Goal: Find specific page/section: Find specific page/section

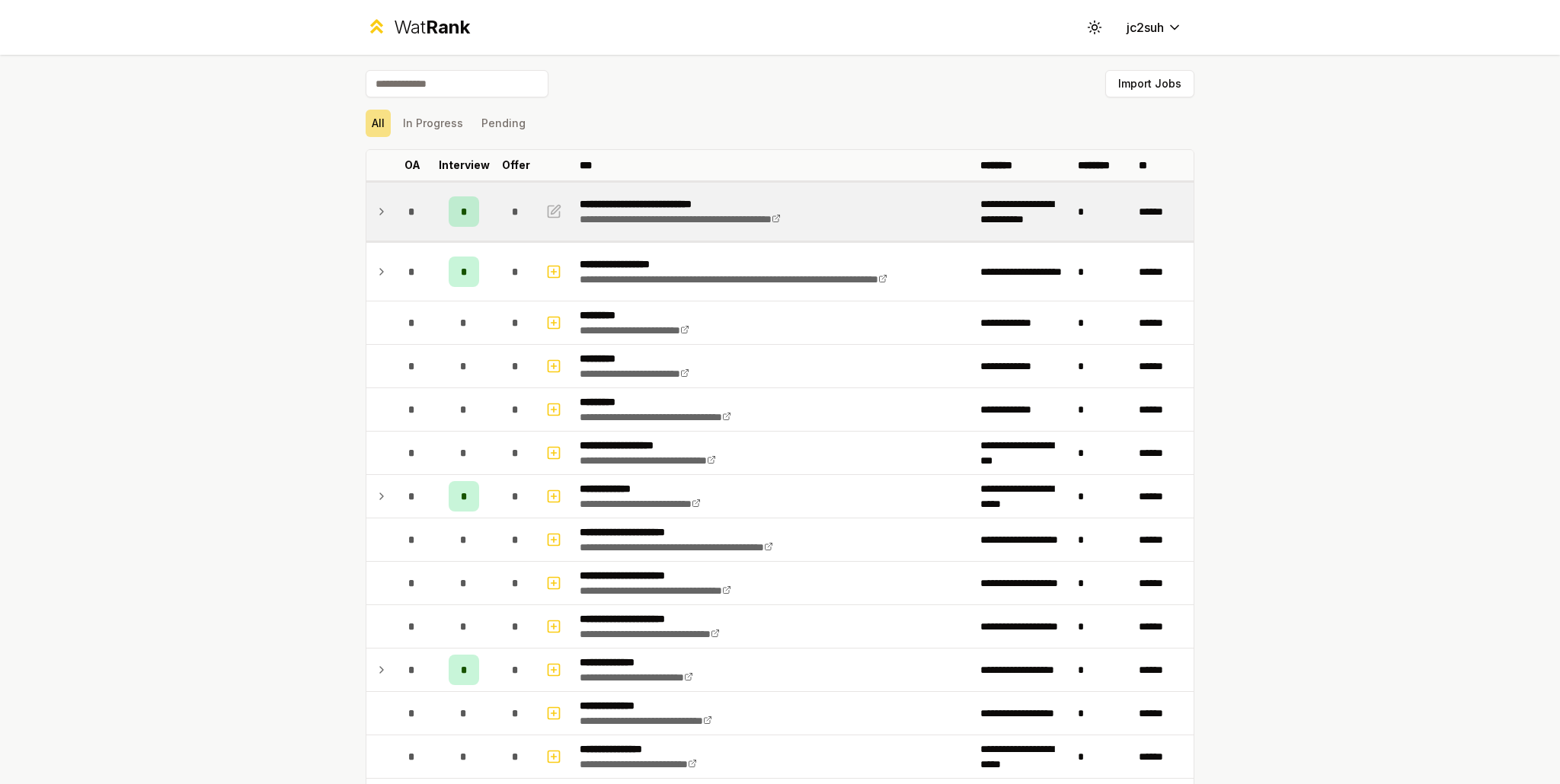
click at [366, 217] on td at bounding box center [378, 211] width 25 height 58
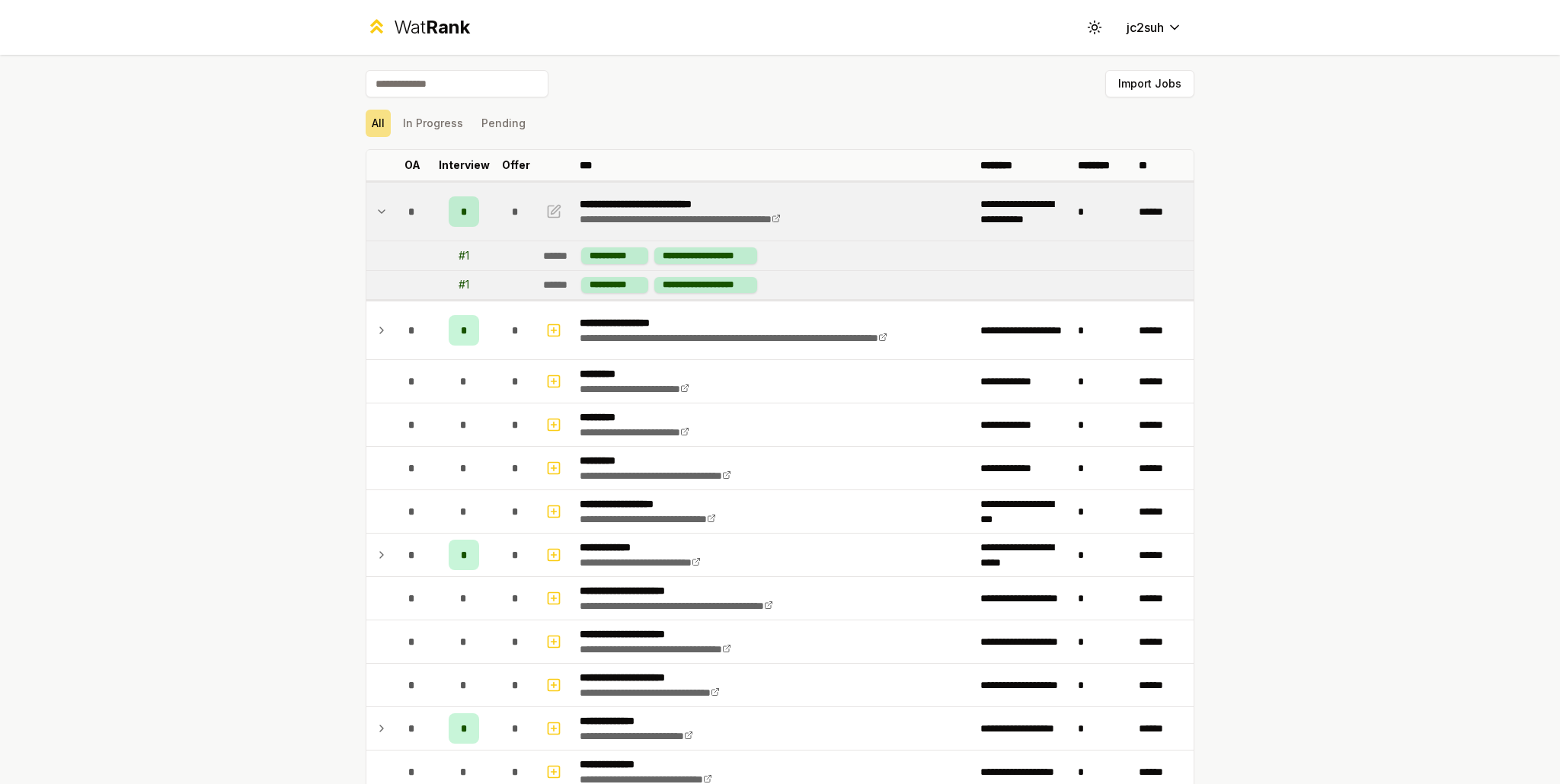
click at [376, 215] on icon at bounding box center [382, 211] width 12 height 19
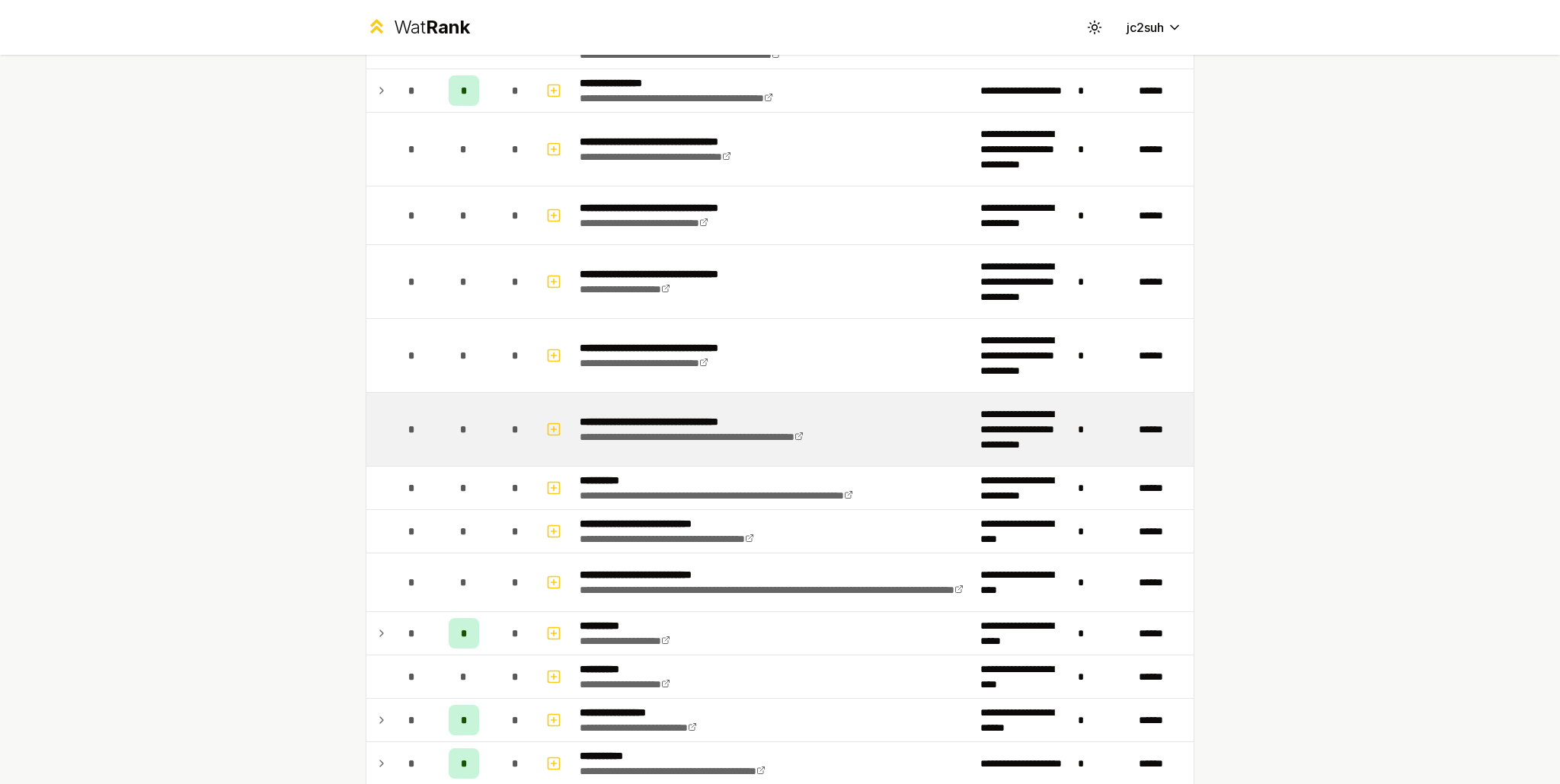
scroll to position [1065, 0]
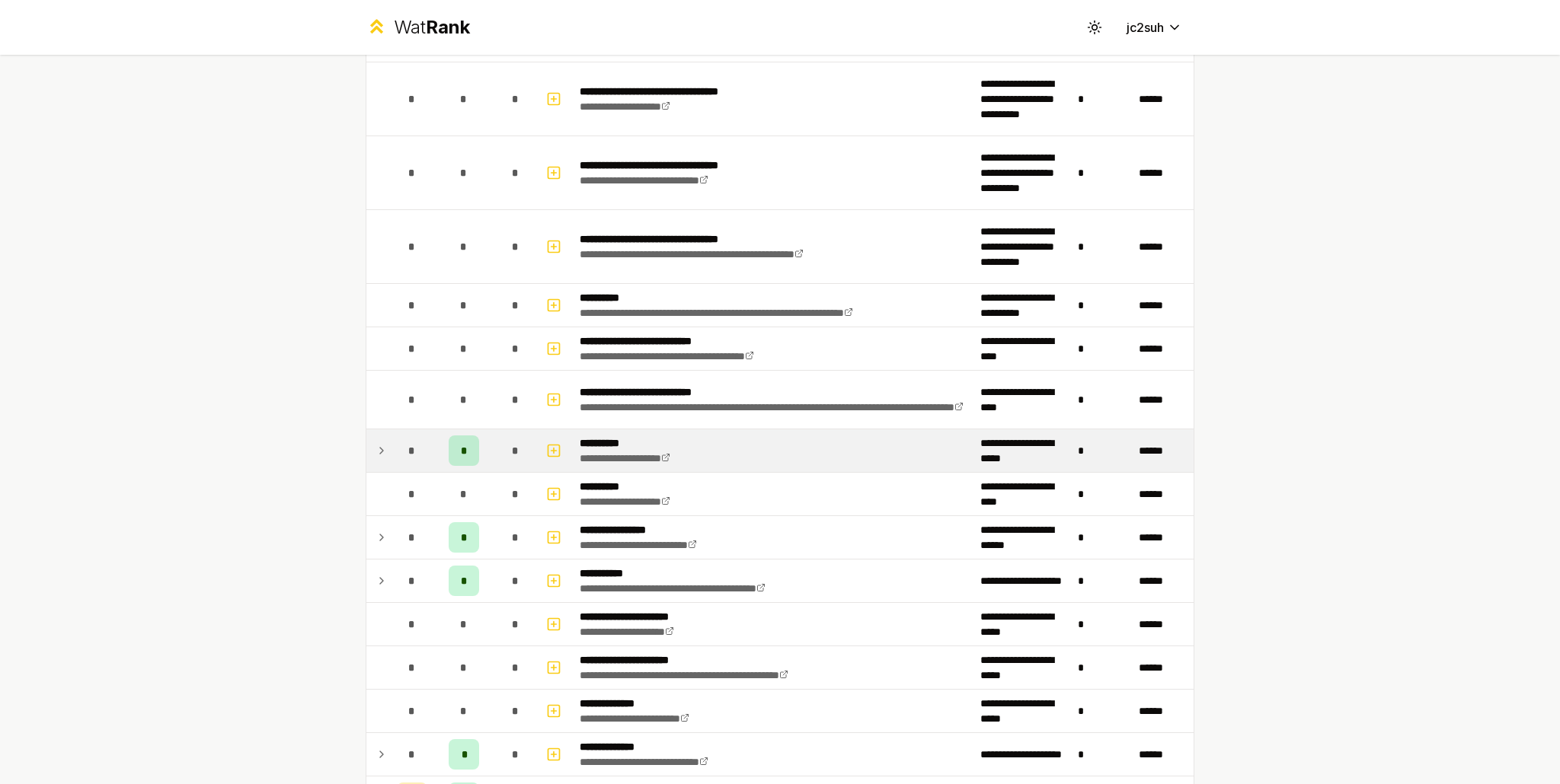
click at [480, 444] on td "*" at bounding box center [464, 450] width 61 height 42
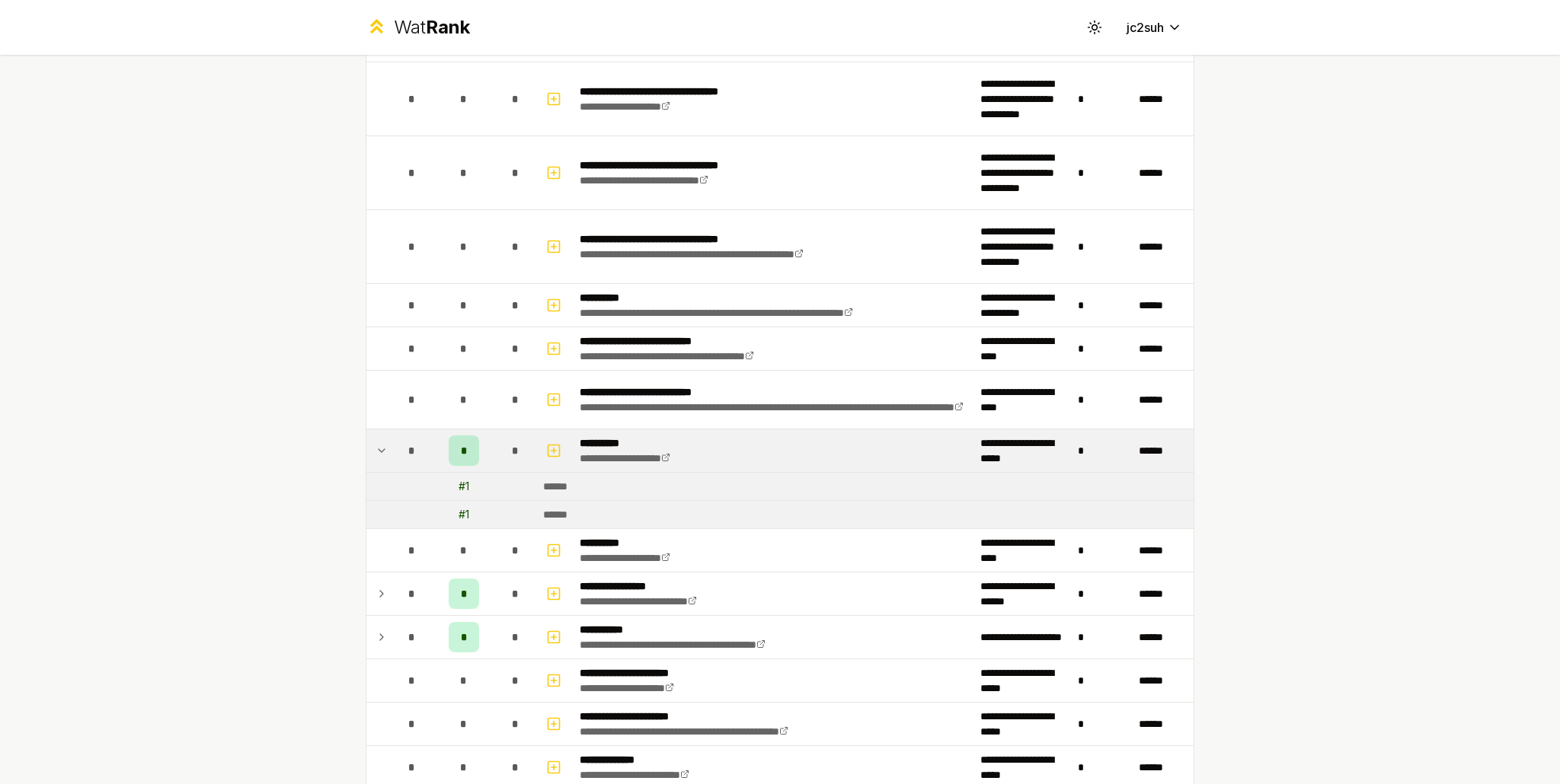
click at [480, 444] on td "*" at bounding box center [464, 450] width 61 height 42
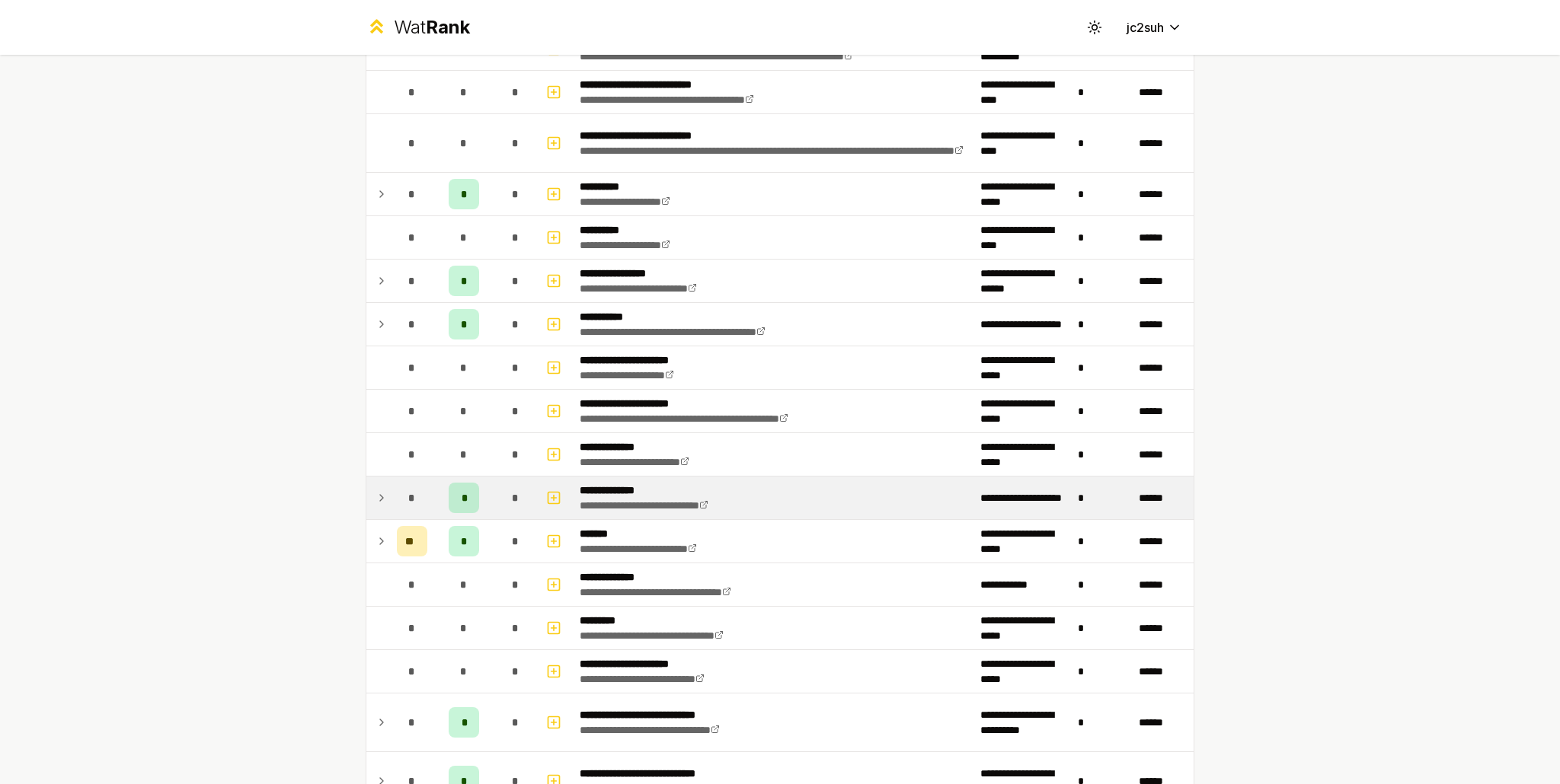
scroll to position [1370, 0]
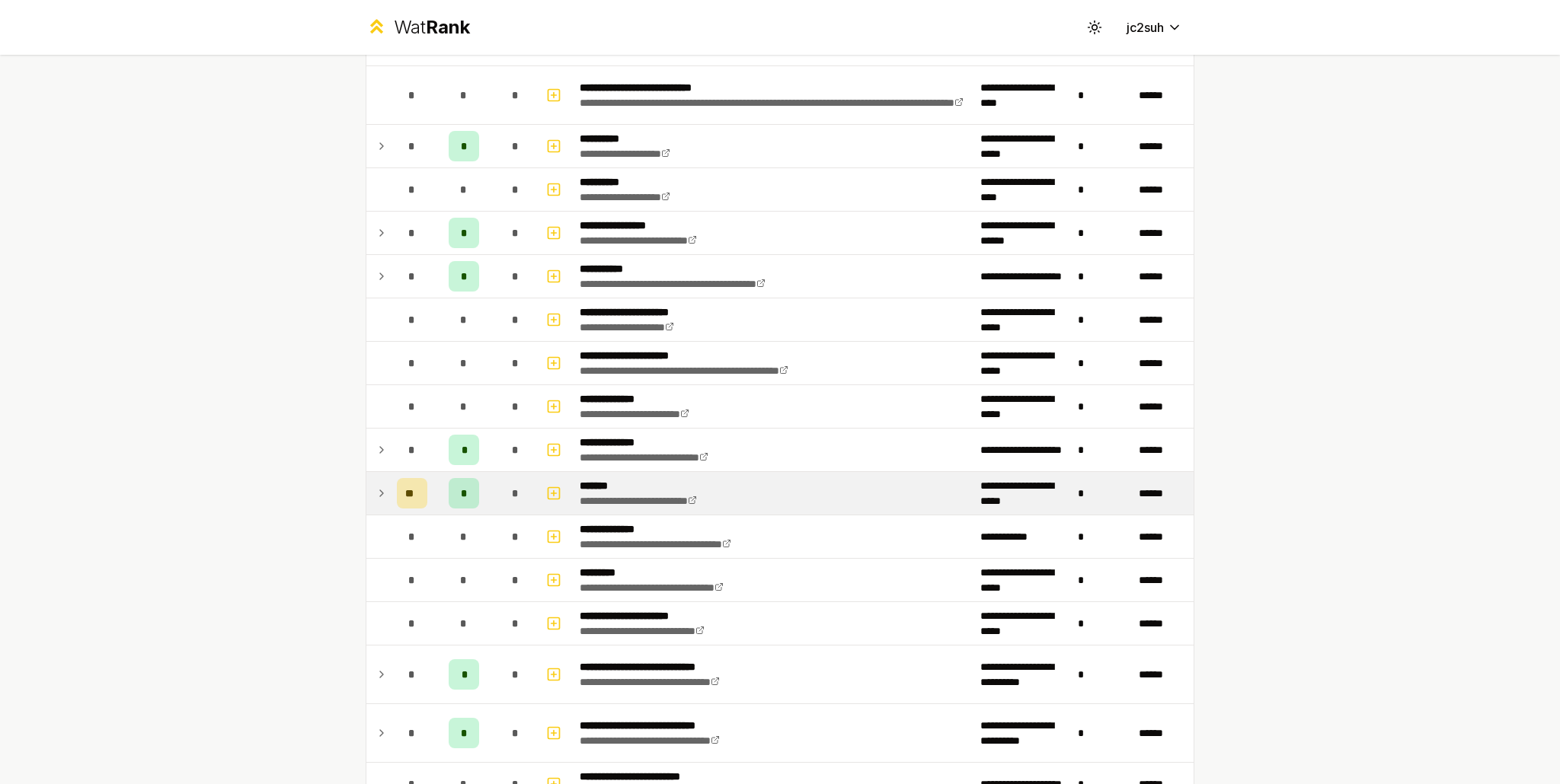
click at [500, 487] on div "*" at bounding box center [515, 493] width 31 height 30
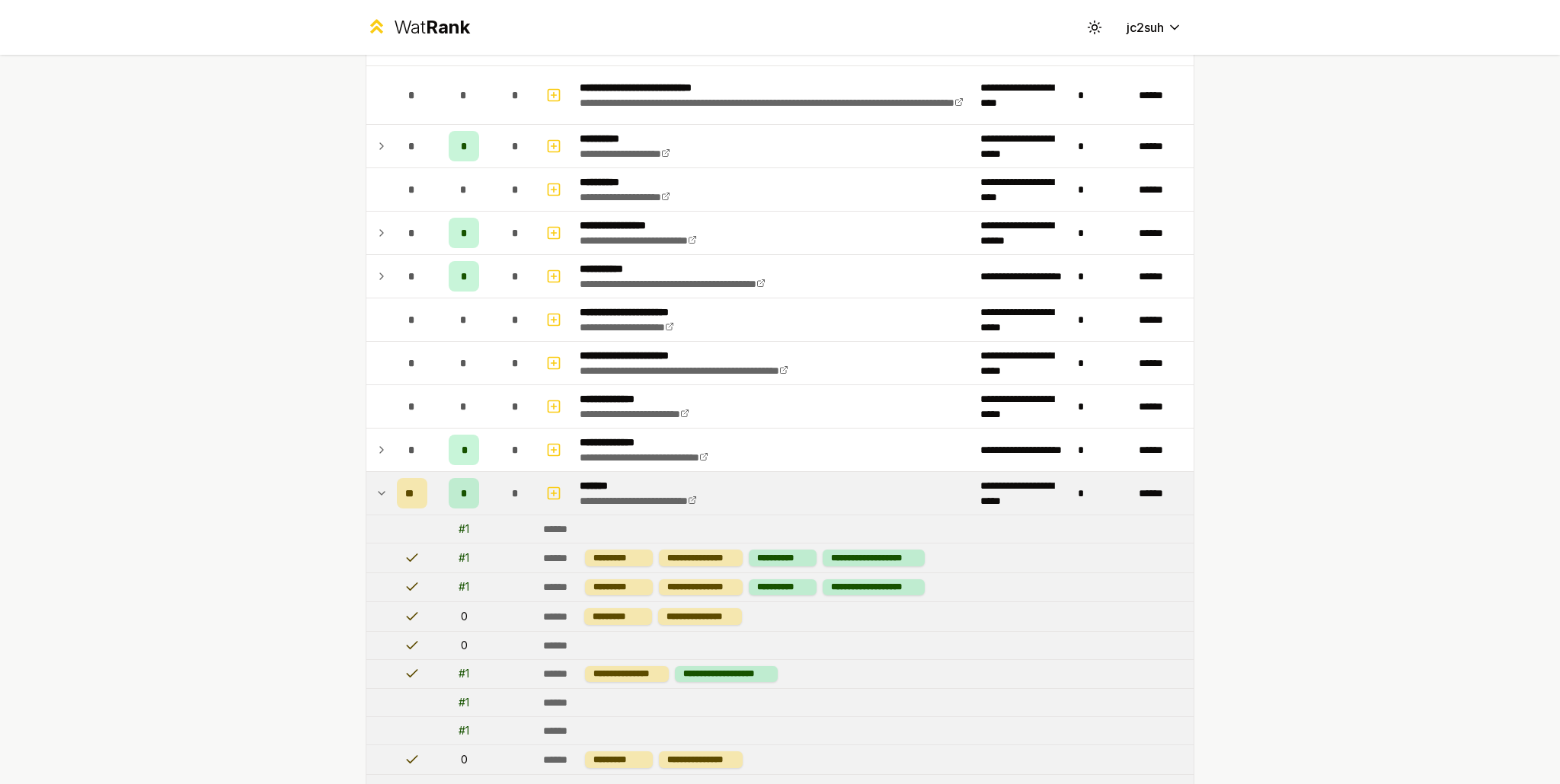
click at [500, 480] on div "*" at bounding box center [515, 493] width 31 height 30
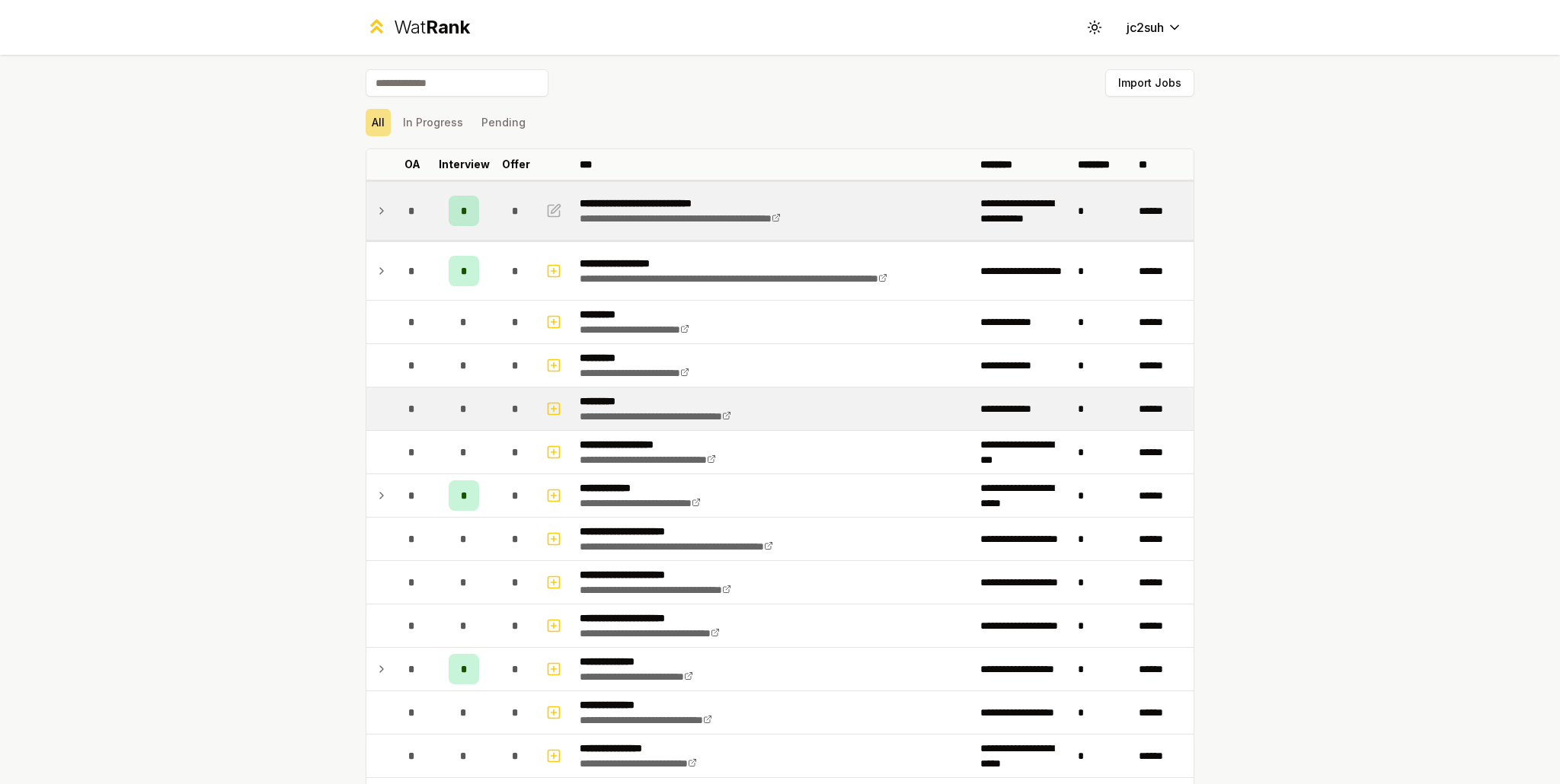
scroll to position [0, 0]
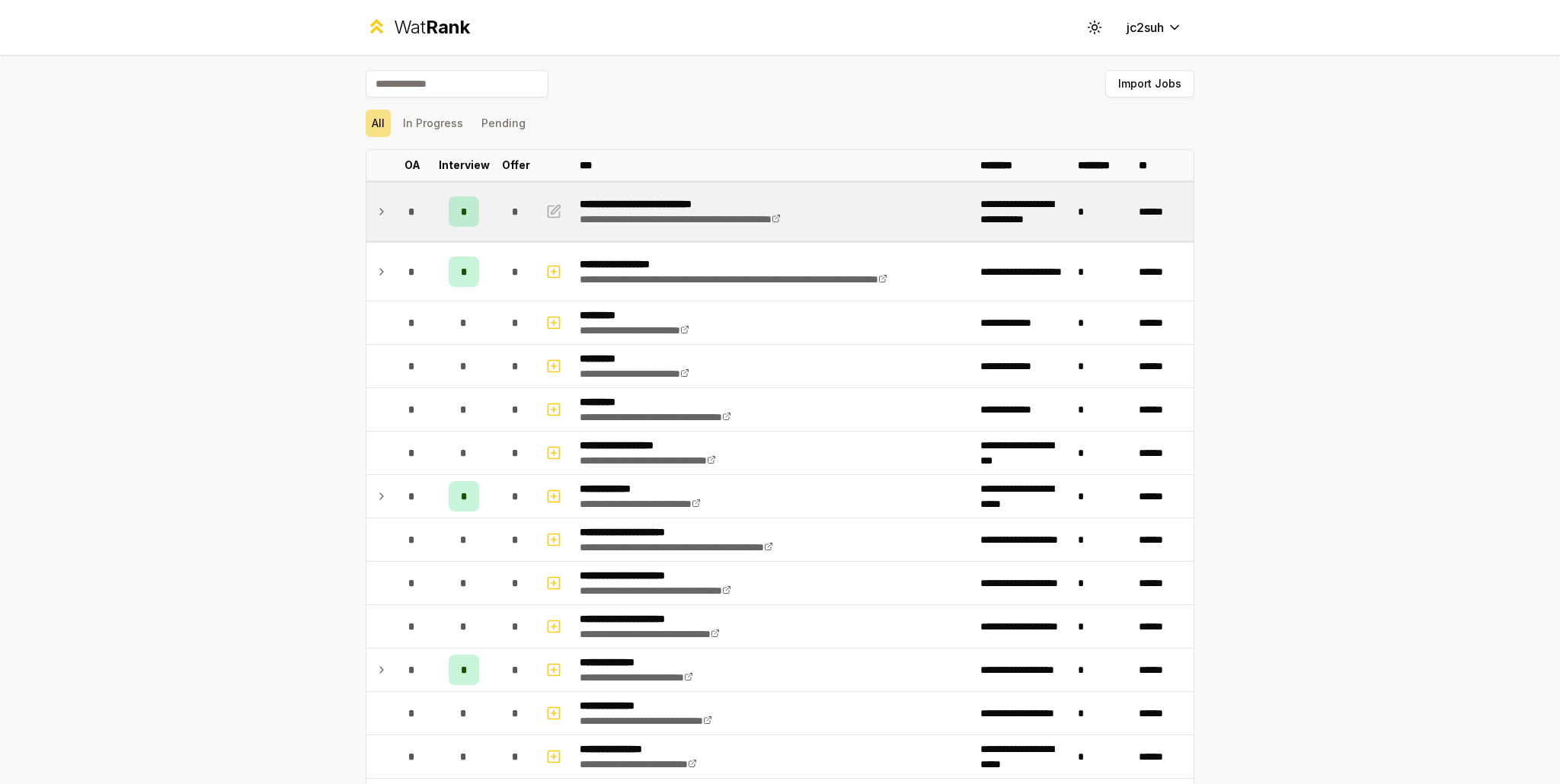
click at [494, 223] on td "*" at bounding box center [515, 211] width 42 height 58
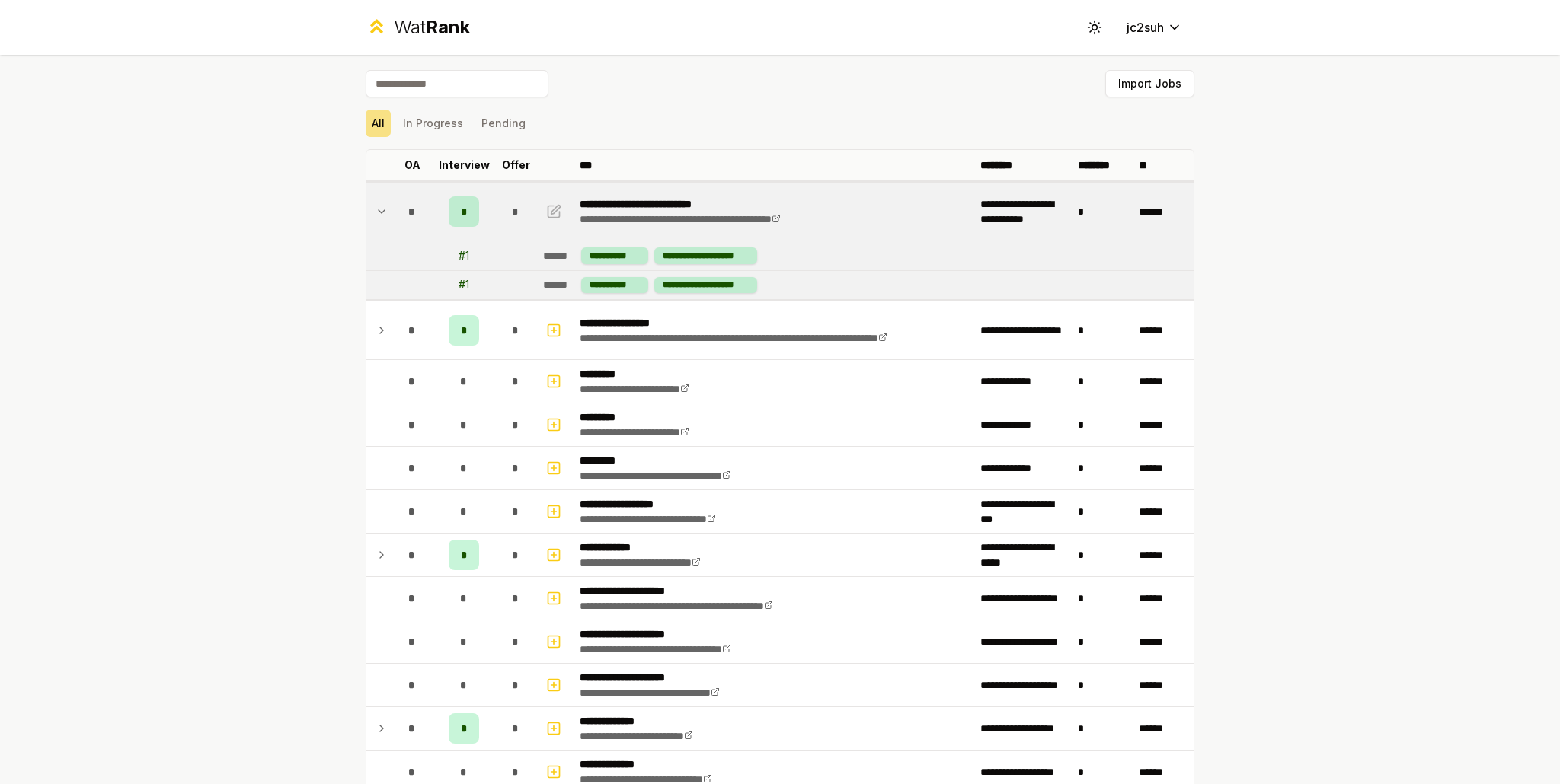
click at [494, 223] on td "*" at bounding box center [515, 211] width 42 height 58
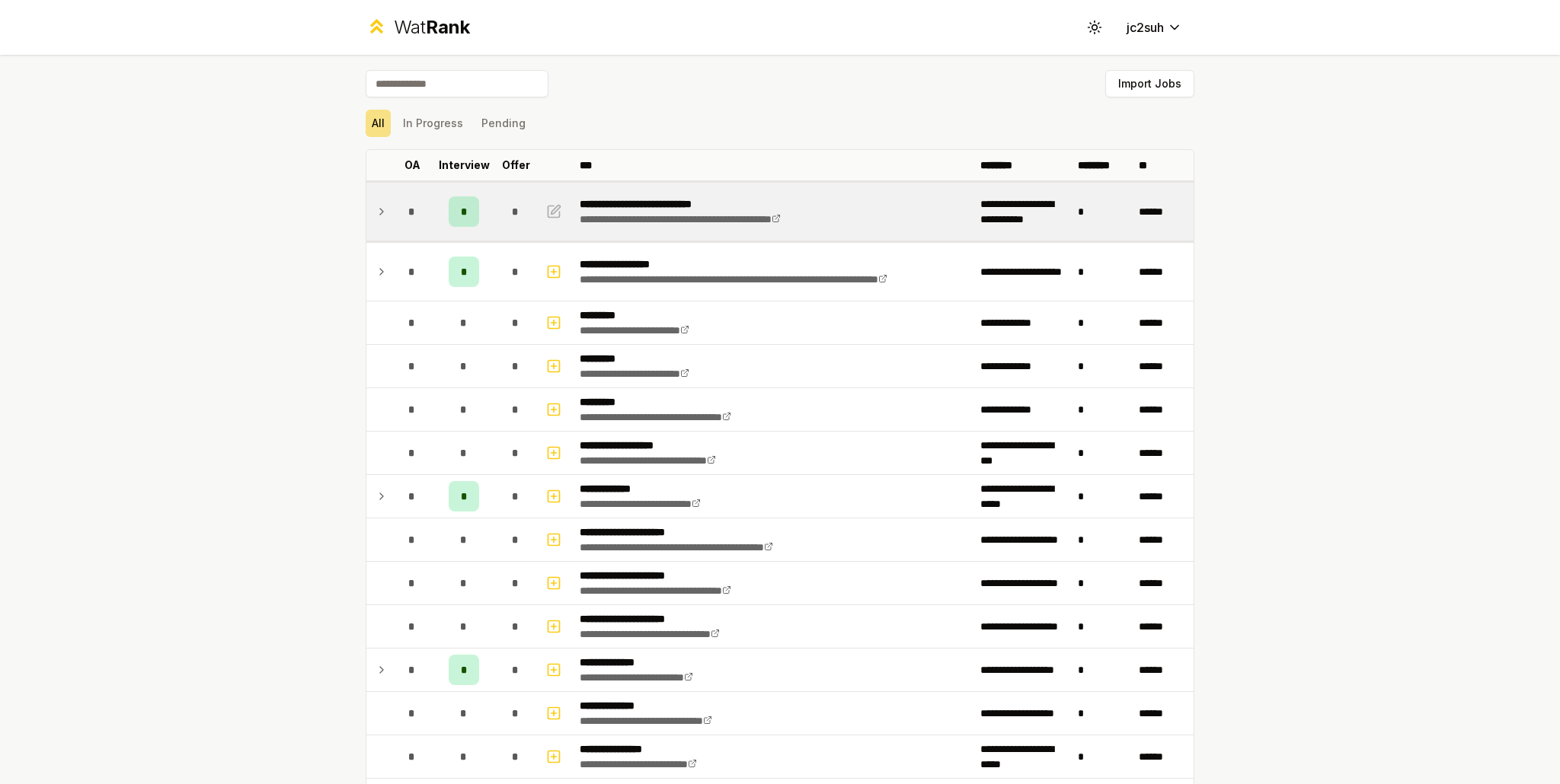
click at [483, 194] on td "*" at bounding box center [464, 211] width 61 height 58
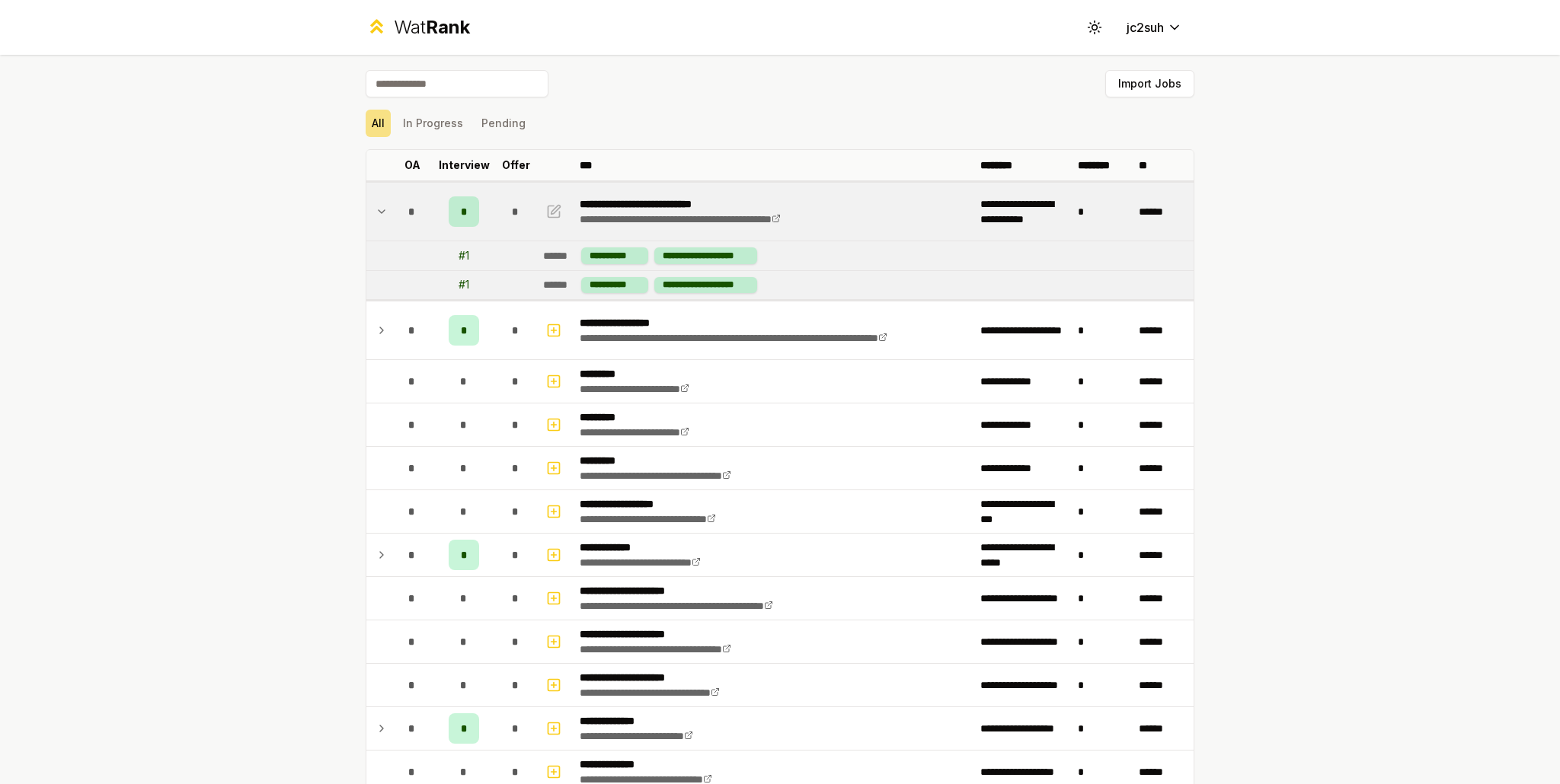
click at [483, 192] on td "*" at bounding box center [464, 211] width 61 height 58
